Goal: Complete application form

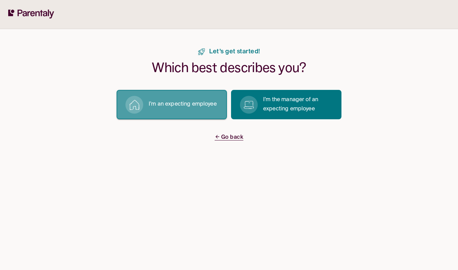
click at [177, 108] on p "I’m an expecting employee" at bounding box center [183, 104] width 68 height 9
